Goal: Find specific page/section: Find specific page/section

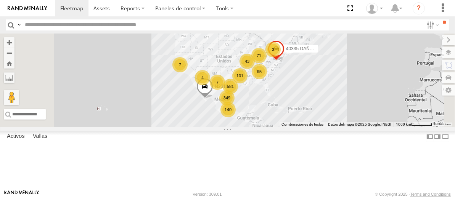
click at [104, 24] on input "text" at bounding box center [222, 24] width 401 height 11
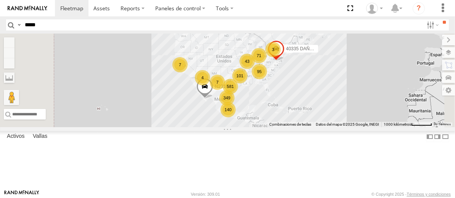
type input "*****"
click at [440, 19] on input "**" at bounding box center [444, 22] width 9 height 6
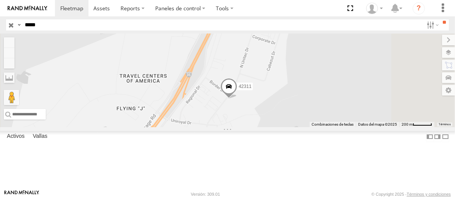
click at [237, 99] on span at bounding box center [228, 88] width 17 height 21
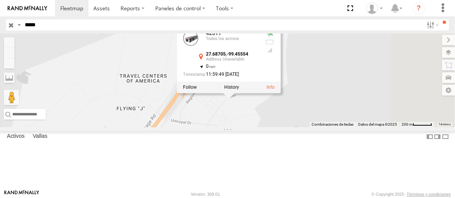
click at [333, 127] on div "42311 42311 Todos los activos 27.68705 , -99.45554 0 11:59:49 [DATE]" at bounding box center [227, 81] width 455 height 94
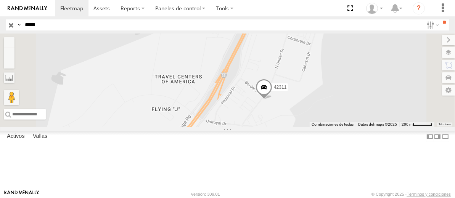
drag, startPoint x: 387, startPoint y: 172, endPoint x: 379, endPoint y: 125, distance: 47.6
click at [379, 125] on div "42311" at bounding box center [227, 81] width 455 height 94
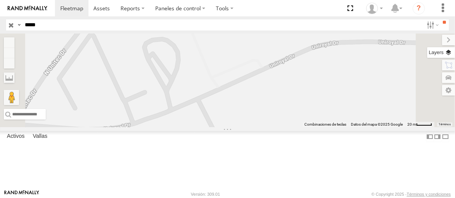
click at [452, 54] on label at bounding box center [441, 52] width 28 height 11
click at [0, 0] on font "Mapas base" at bounding box center [0, 0] width 0 height 0
click at [0, 0] on font "Superposiciones" at bounding box center [0, 0] width 0 height 0
click at [0, 0] on div "Mapas base Hoja [PERSON_NAME] [GEOGRAPHIC_DATA] Satélite" at bounding box center [0, 0] width 0 height 0
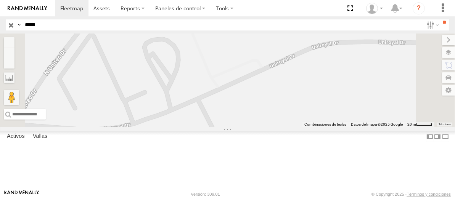
click at [0, 0] on div "Mapas base" at bounding box center [0, 0] width 0 height 0
click at [427, 51] on label at bounding box center [441, 52] width 28 height 11
click at [0, 0] on font "Satélite + Hoja [PERSON_NAME]" at bounding box center [0, 0] width 0 height 0
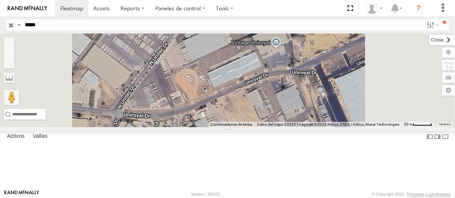
click at [429, 38] on label at bounding box center [442, 40] width 26 height 11
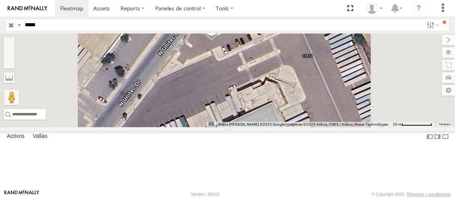
drag, startPoint x: 306, startPoint y: 71, endPoint x: 301, endPoint y: 109, distance: 38.7
click at [301, 107] on div "42311" at bounding box center [227, 81] width 455 height 94
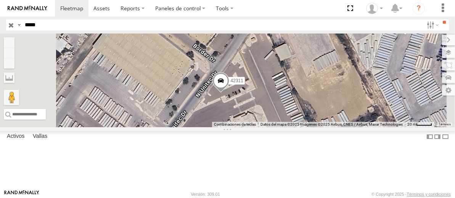
drag, startPoint x: 359, startPoint y: 85, endPoint x: 349, endPoint y: 124, distance: 40.3
click at [348, 124] on div "42311" at bounding box center [227, 81] width 455 height 94
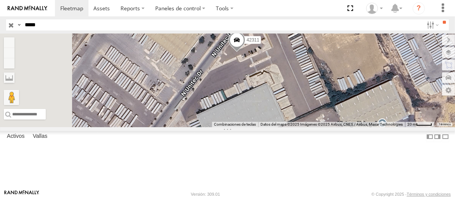
drag, startPoint x: 343, startPoint y: 151, endPoint x: 361, endPoint y: 83, distance: 70.4
click at [359, 86] on div "42311" at bounding box center [227, 81] width 455 height 94
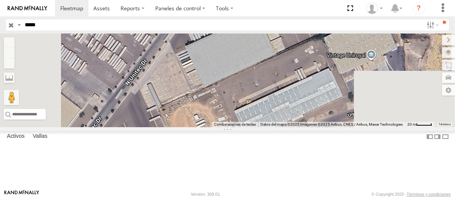
drag, startPoint x: 379, startPoint y: 129, endPoint x: 364, endPoint y: 54, distance: 76.9
click at [364, 56] on div "42311" at bounding box center [227, 81] width 455 height 94
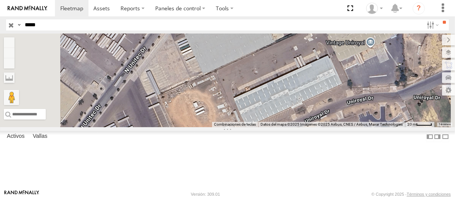
drag, startPoint x: 363, startPoint y: 124, endPoint x: 337, endPoint y: 80, distance: 52.0
click at [337, 80] on div "42311" at bounding box center [227, 81] width 455 height 94
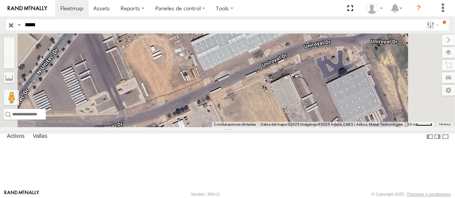
drag, startPoint x: 330, startPoint y: 115, endPoint x: 297, endPoint y: 82, distance: 46.4
click at [298, 84] on div "42311" at bounding box center [227, 81] width 455 height 94
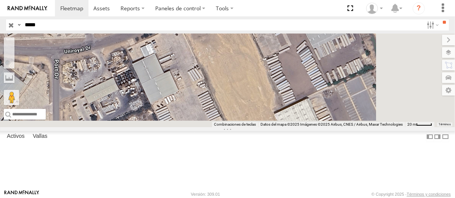
drag, startPoint x: 326, startPoint y: 132, endPoint x: 301, endPoint y: 54, distance: 81.7
click at [302, 57] on div "42311" at bounding box center [227, 81] width 455 height 94
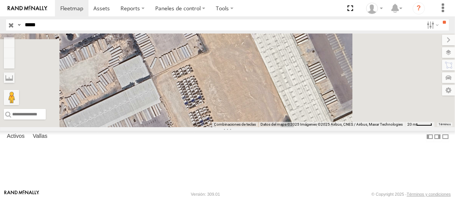
drag, startPoint x: 323, startPoint y: 125, endPoint x: 303, endPoint y: 64, distance: 64.1
click at [304, 66] on div "42311" at bounding box center [227, 81] width 455 height 94
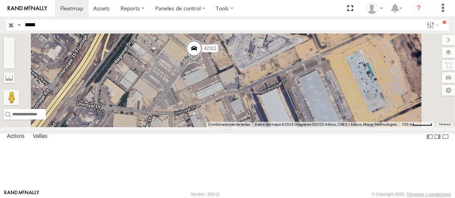
drag, startPoint x: 328, startPoint y: 121, endPoint x: 329, endPoint y: 161, distance: 40.0
click at [329, 127] on div "42311" at bounding box center [227, 81] width 455 height 94
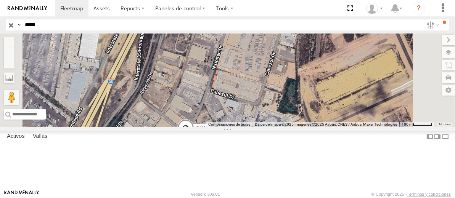
drag, startPoint x: 328, startPoint y: 86, endPoint x: 318, endPoint y: 147, distance: 61.8
click at [318, 127] on div "42311" at bounding box center [227, 81] width 455 height 94
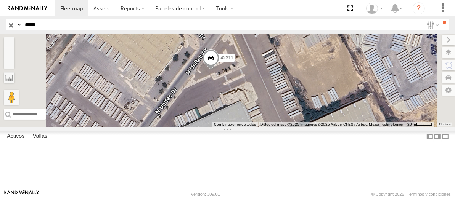
drag, startPoint x: 357, startPoint y: 156, endPoint x: 320, endPoint y: 107, distance: 61.2
click at [320, 107] on div "42311" at bounding box center [227, 81] width 455 height 94
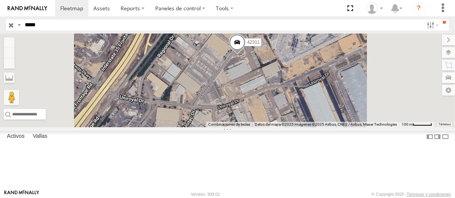
drag, startPoint x: 353, startPoint y: 150, endPoint x: 365, endPoint y: 99, distance: 52.0
click at [363, 104] on div "42311" at bounding box center [227, 81] width 455 height 94
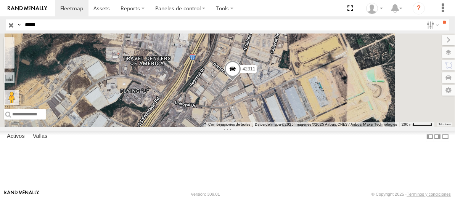
drag, startPoint x: 406, startPoint y: 101, endPoint x: 398, endPoint y: 53, distance: 48.7
click at [398, 55] on div "42311" at bounding box center [227, 81] width 455 height 94
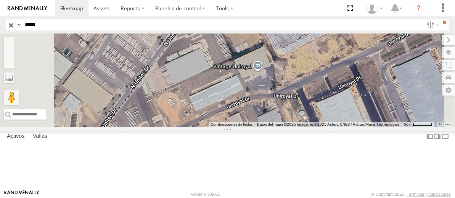
drag, startPoint x: 356, startPoint y: 130, endPoint x: 392, endPoint y: 126, distance: 35.7
click at [392, 126] on div "42311" at bounding box center [227, 81] width 455 height 94
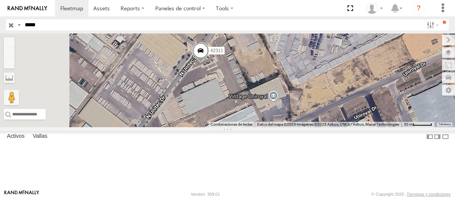
drag, startPoint x: 326, startPoint y: 75, endPoint x: 344, endPoint y: 109, distance: 38.2
click at [344, 109] on div "42311" at bounding box center [227, 81] width 455 height 94
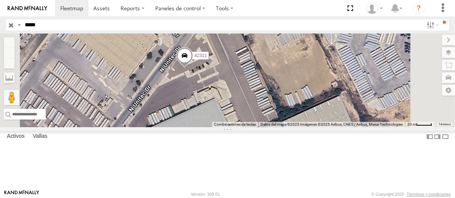
drag, startPoint x: 381, startPoint y: 139, endPoint x: 344, endPoint y: 132, distance: 37.5
click at [344, 127] on div "42311" at bounding box center [227, 81] width 455 height 94
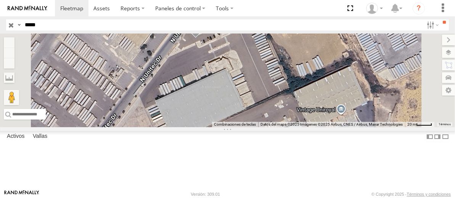
drag, startPoint x: 348, startPoint y: 132, endPoint x: 360, endPoint y: 101, distance: 33.2
click at [360, 101] on div "42311" at bounding box center [227, 81] width 455 height 94
